Goal: Task Accomplishment & Management: Manage account settings

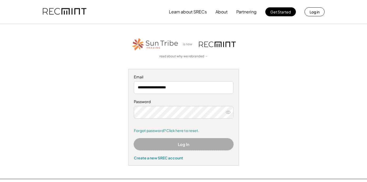
click at [181, 146] on button "Log In" at bounding box center [183, 144] width 99 height 12
click at [178, 129] on link "Forgot password? Click here to reset." at bounding box center [183, 130] width 99 height 5
click at [172, 146] on button "Log In" at bounding box center [183, 144] width 99 height 12
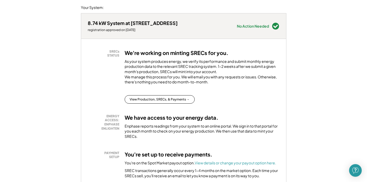
scroll to position [66, 0]
click at [177, 103] on button "View Production, SRECs, & Payments →" at bounding box center [159, 100] width 70 height 8
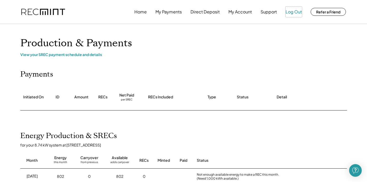
click at [289, 13] on button "Log Out" at bounding box center [293, 12] width 16 height 11
